Goal: Find specific page/section: Find specific page/section

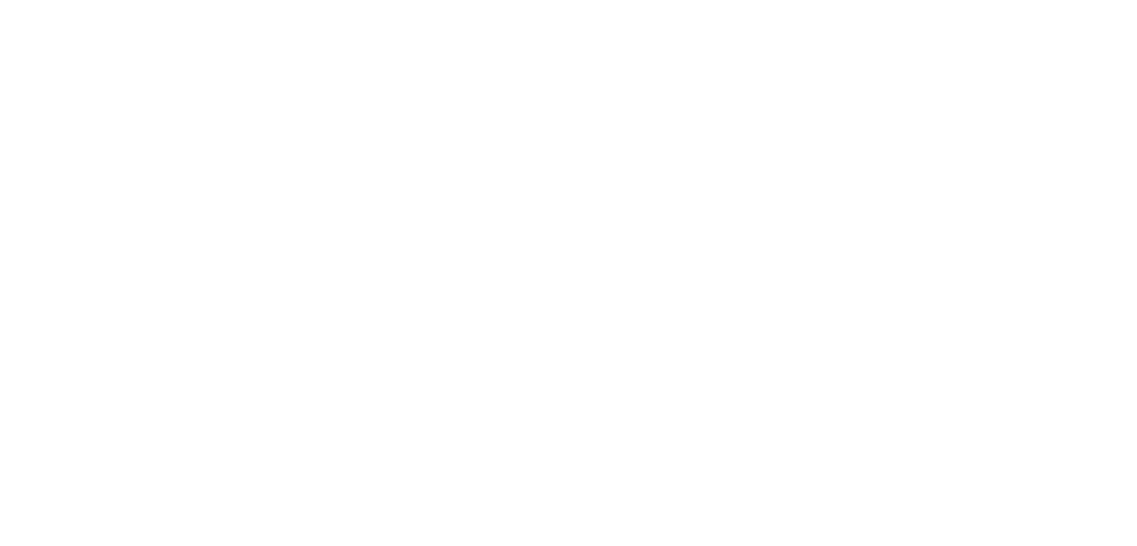
select select "Song"
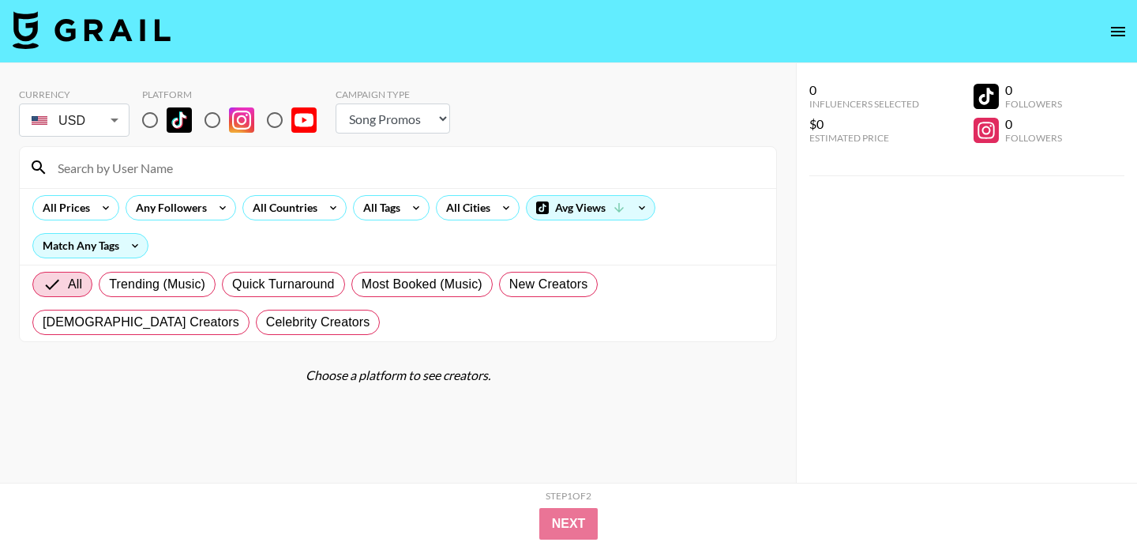
click at [286, 164] on input at bounding box center [407, 167] width 719 height 25
click at [149, 126] on input "radio" at bounding box center [149, 119] width 33 height 33
radio input "true"
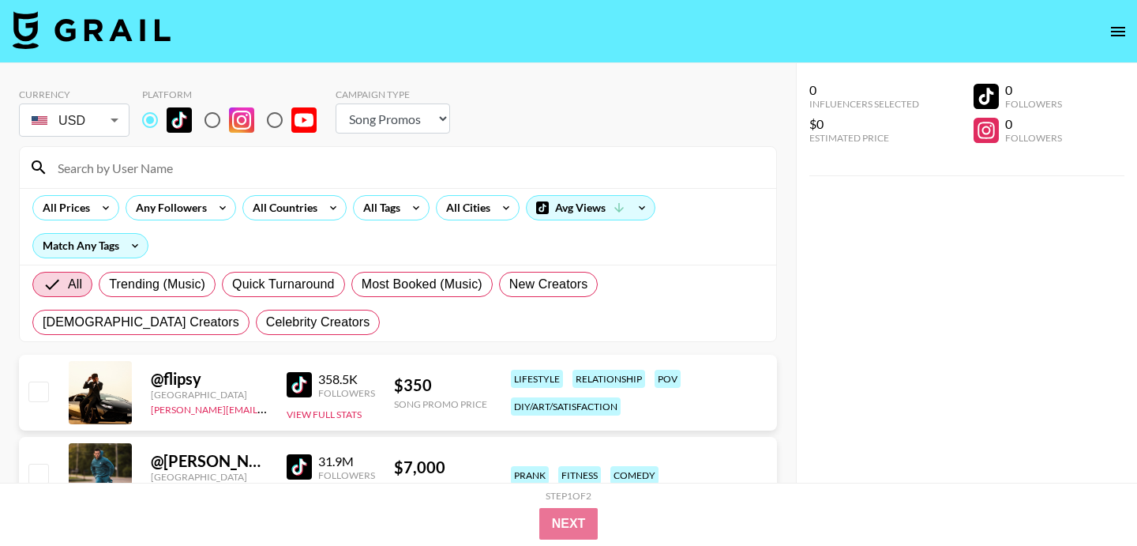
click at [159, 169] on input at bounding box center [407, 167] width 719 height 25
paste input "[PERSON_NAME].chrislin"
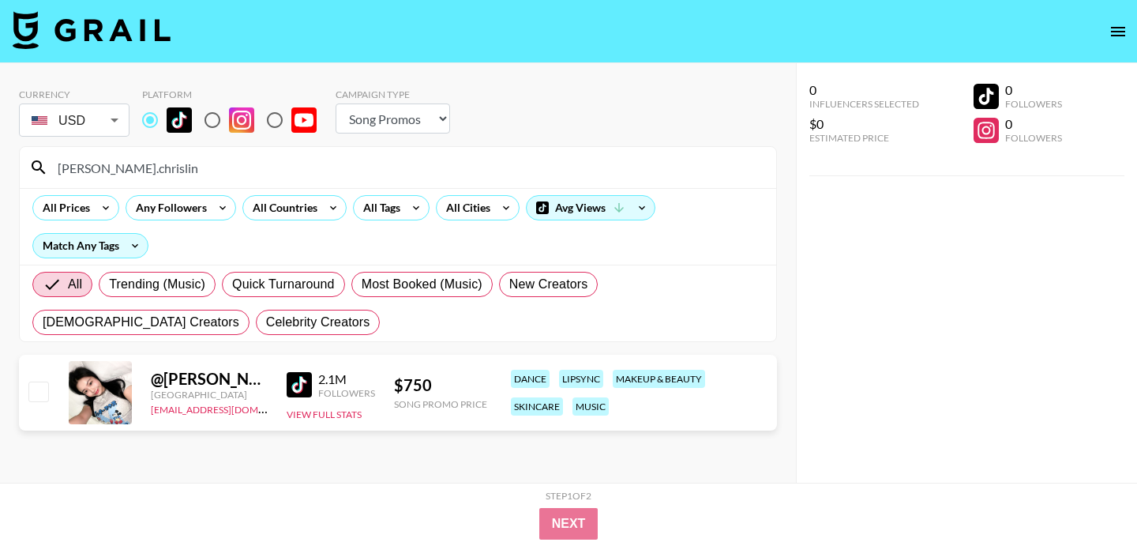
paste input "planetunya"
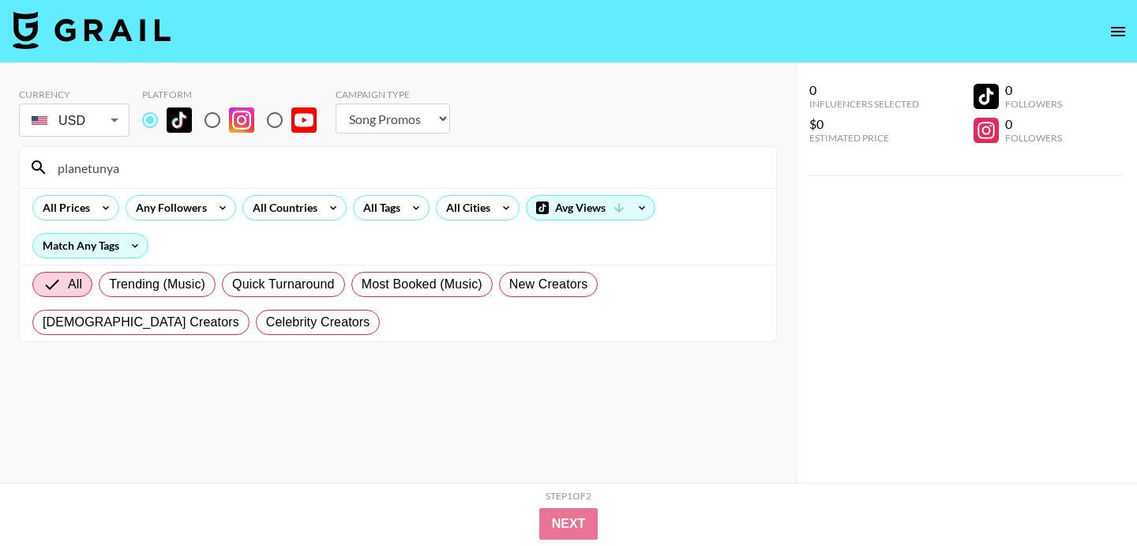
type input "planetunya"
click at [216, 119] on input "radio" at bounding box center [212, 119] width 33 height 33
radio input "true"
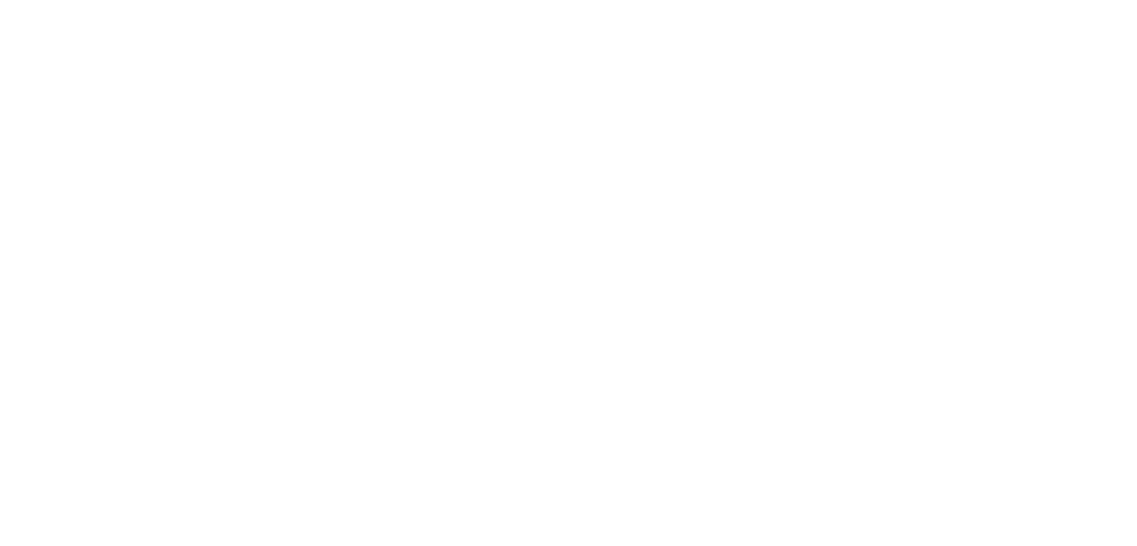
select select "Song"
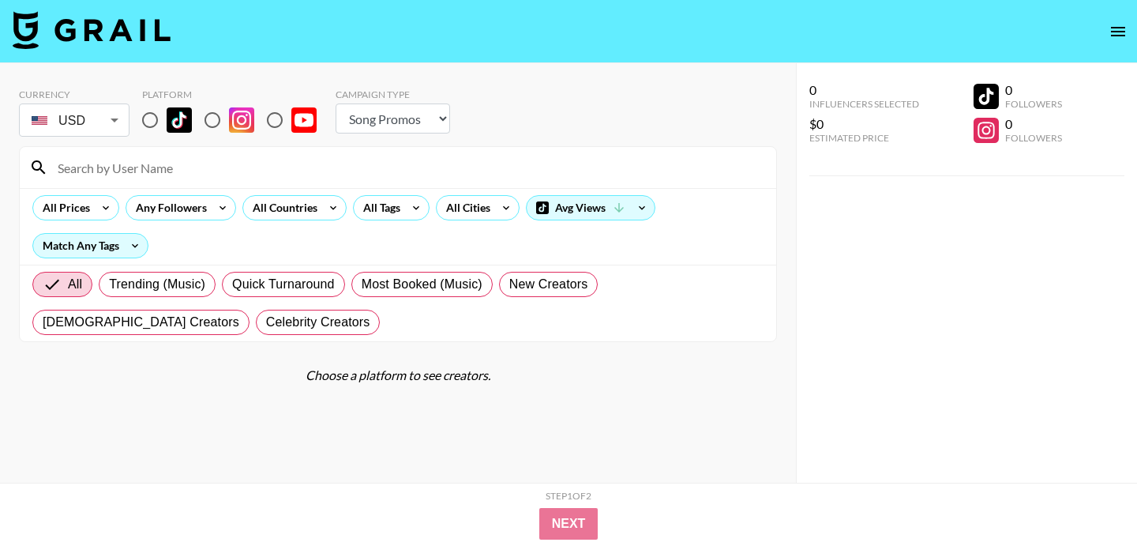
click at [245, 160] on input at bounding box center [407, 167] width 719 height 25
paste input "fatimavsb"
type input "fatimavsb"
click at [148, 117] on input "radio" at bounding box center [149, 119] width 33 height 33
radio input "true"
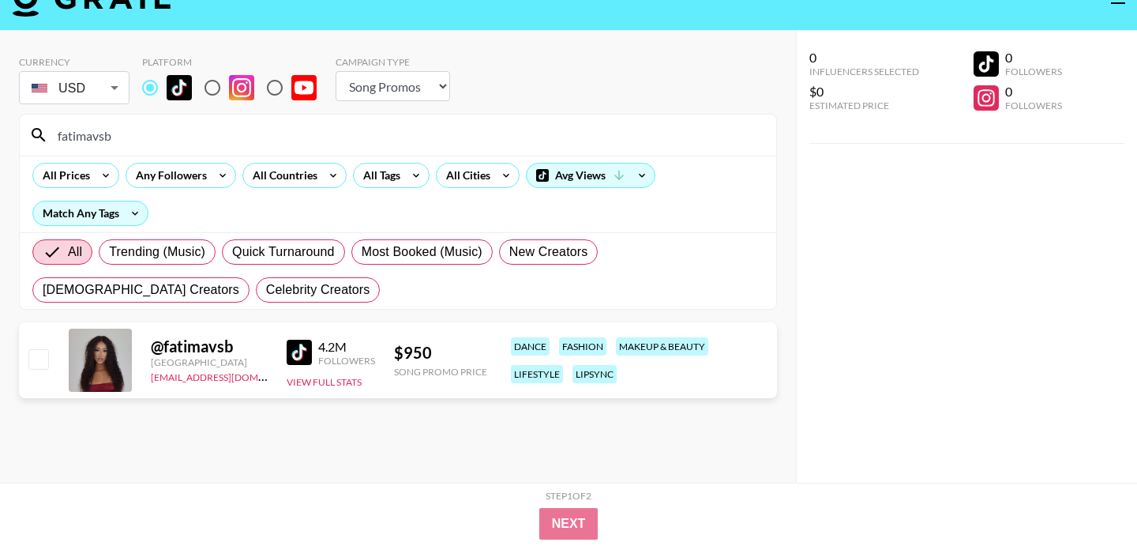
click at [670, 127] on input "fatimavsb" at bounding box center [407, 134] width 719 height 25
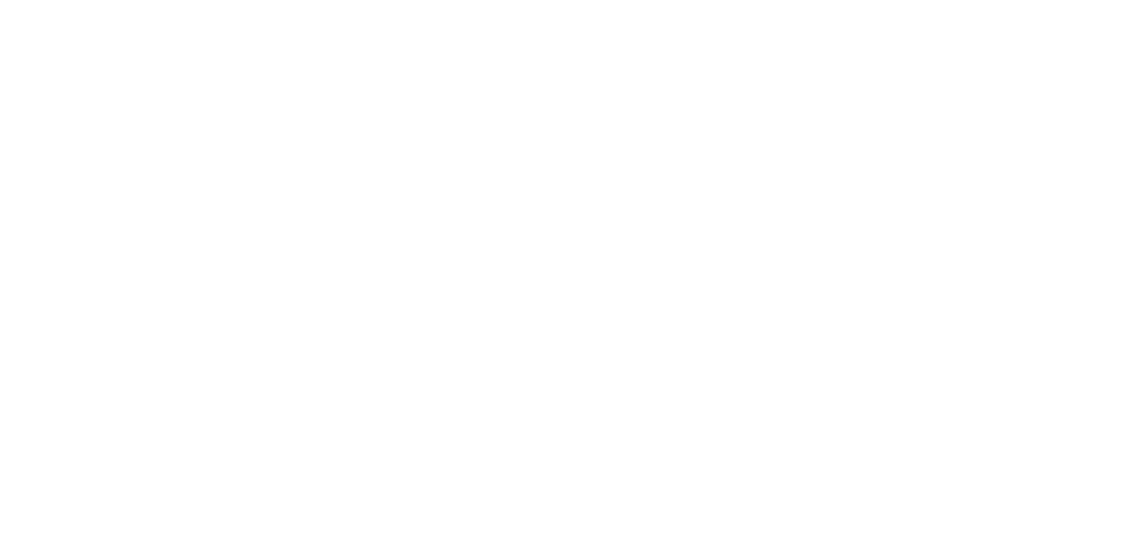
select select "Song"
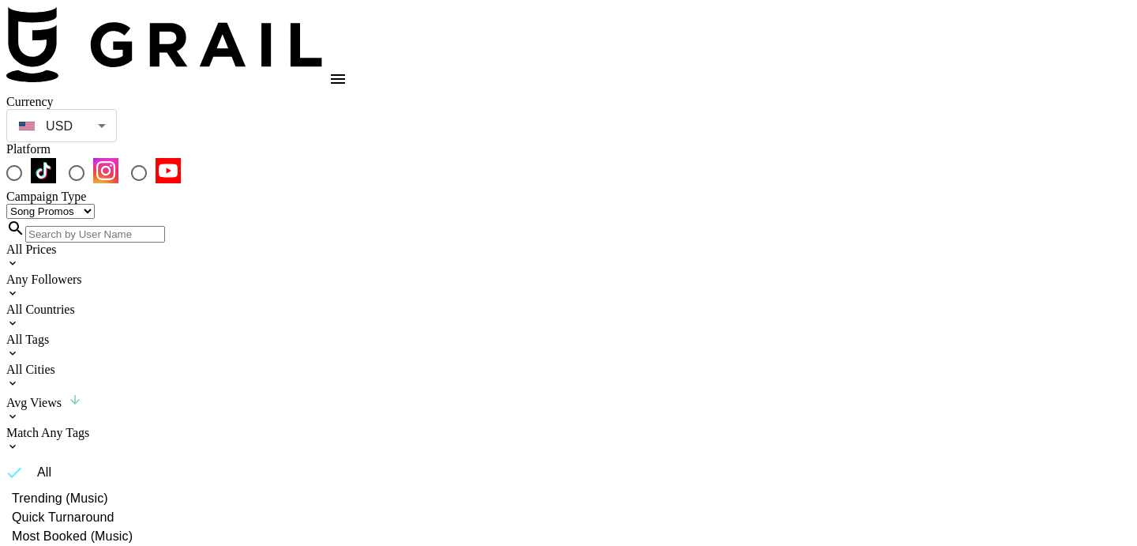
click at [165, 226] on input at bounding box center [95, 234] width 140 height 17
paste input "emekaajr"
type input "emekaajr"
click at [31, 156] on input "radio" at bounding box center [14, 172] width 33 height 33
radio input "true"
